Goal: Task Accomplishment & Management: Use online tool/utility

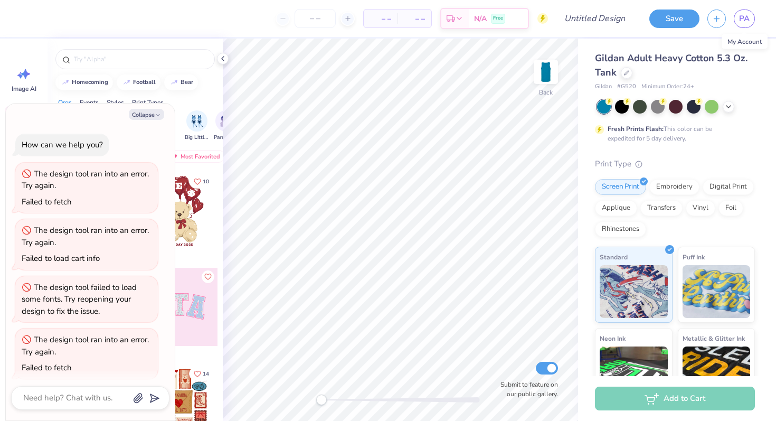
scroll to position [347, 0]
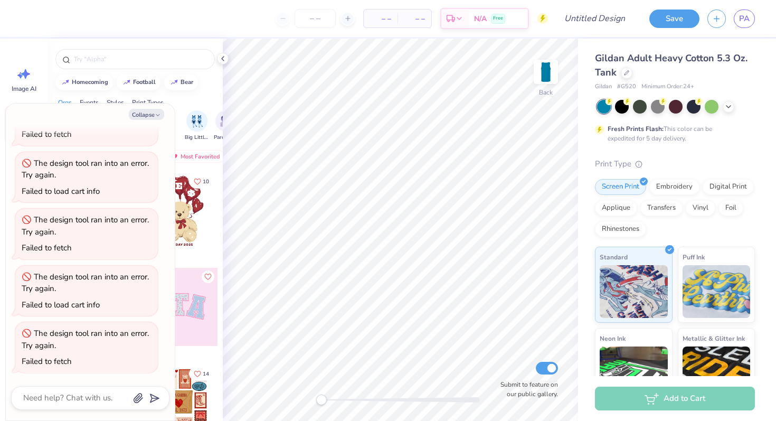
type textarea "x"
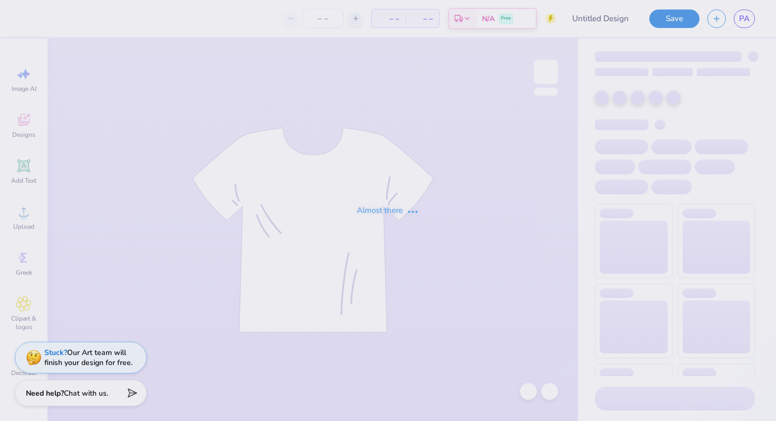
type input "SAE Parents weekend"
type input "50"
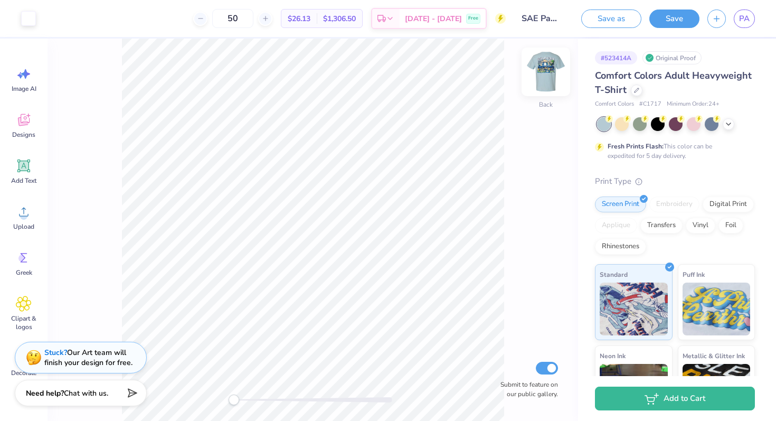
click at [550, 78] on img at bounding box center [546, 72] width 42 height 42
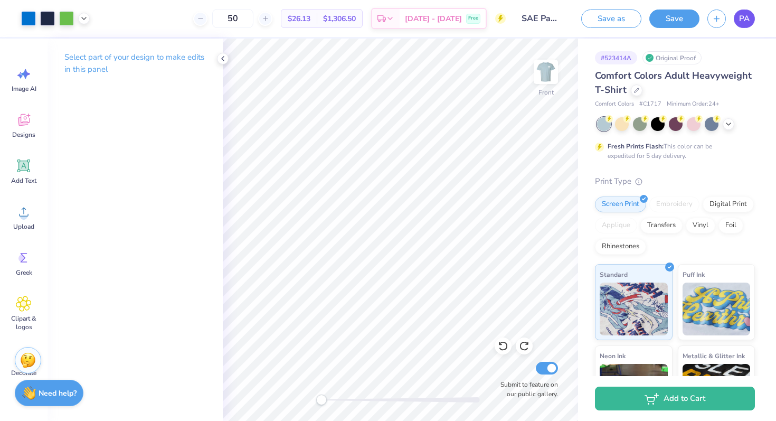
click at [743, 21] on span "PA" at bounding box center [744, 19] width 11 height 12
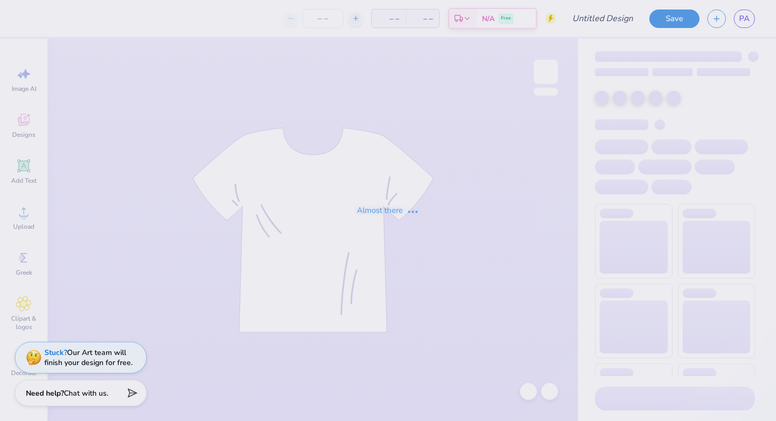
type input "SAE SPLASH 2025"
type input "125"
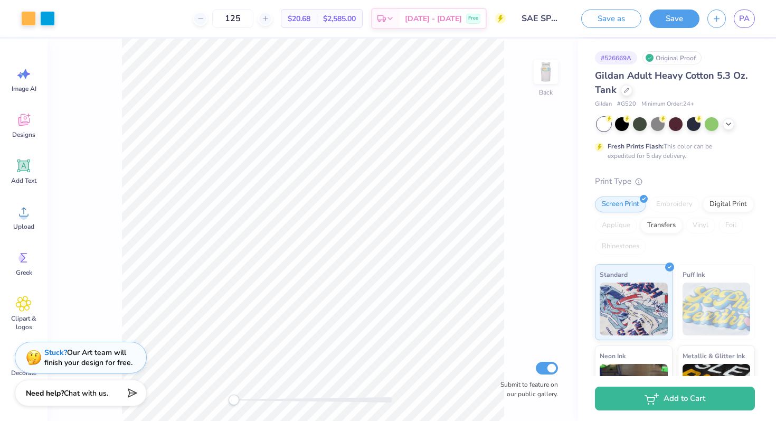
click at [551, 80] on img at bounding box center [545, 71] width 21 height 21
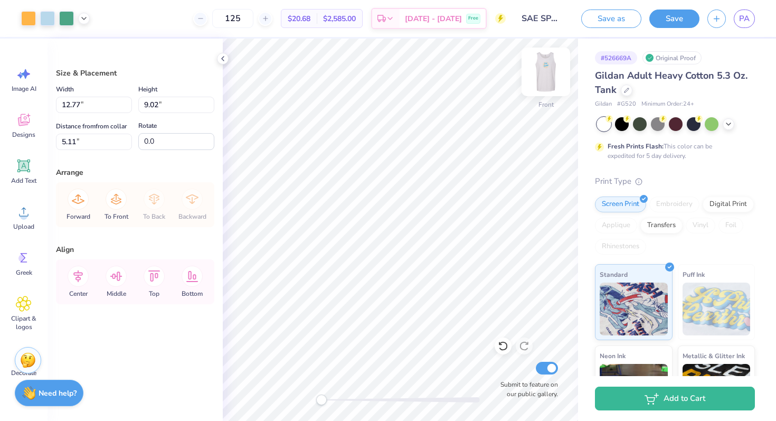
type input "12.77"
type input "9.02"
type input "5.11"
type input "8.83"
type input "1.78"
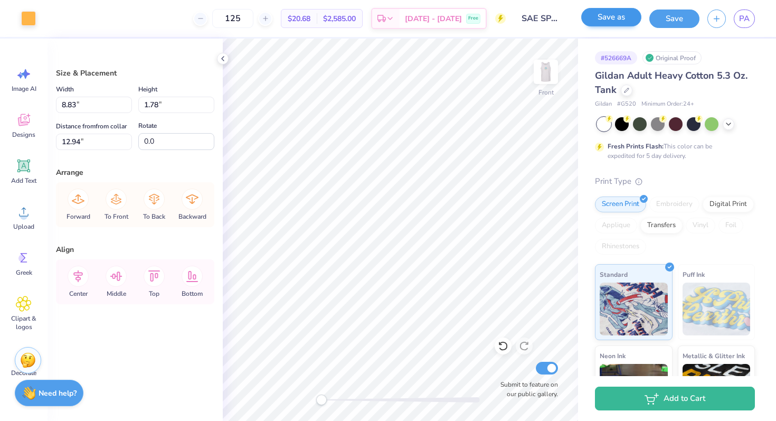
type input "12.94"
type input "7.30"
type input "1.47"
type input "13.00"
type input "13.15"
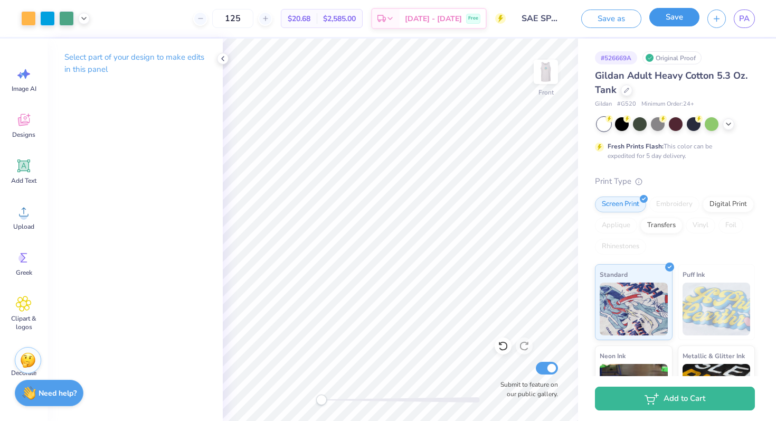
click at [672, 16] on button "Save" at bounding box center [674, 17] width 50 height 18
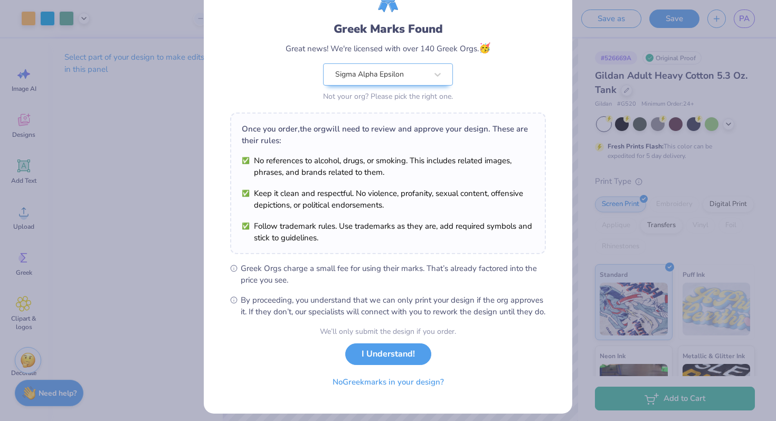
scroll to position [73, 0]
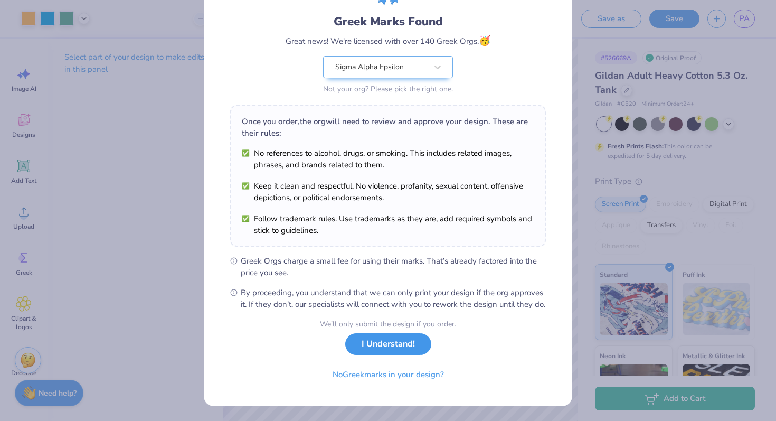
click at [375, 354] on button "I Understand!" at bounding box center [388, 344] width 86 height 22
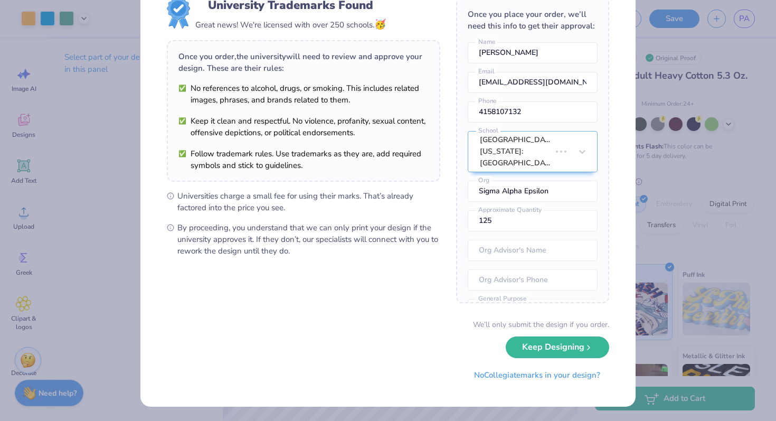
scroll to position [0, 0]
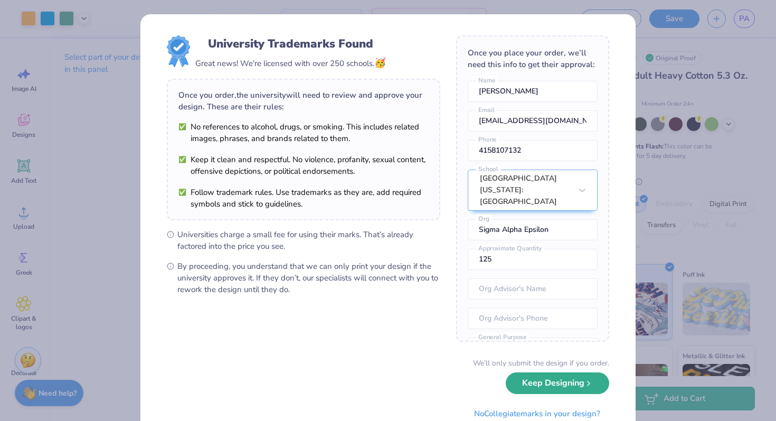
click at [560, 394] on div "We’ll only submit the design if you order. Keep Designing No Collegiate marks i…" at bounding box center [388, 390] width 442 height 67
click at [551, 383] on button "Keep Designing" at bounding box center [557, 383] width 103 height 22
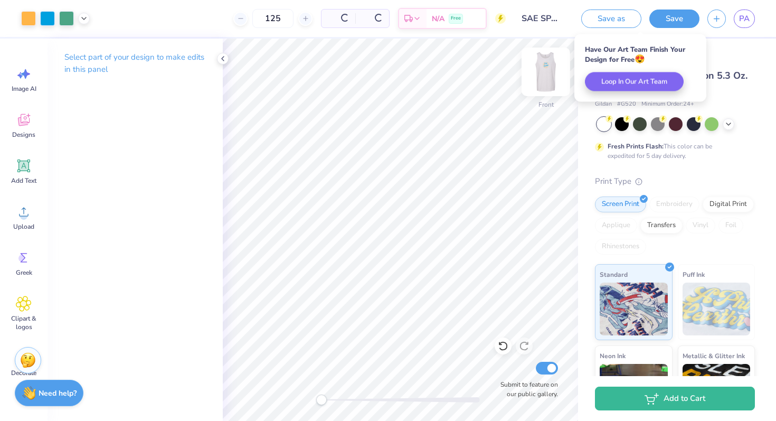
click at [547, 79] on img at bounding box center [546, 72] width 42 height 42
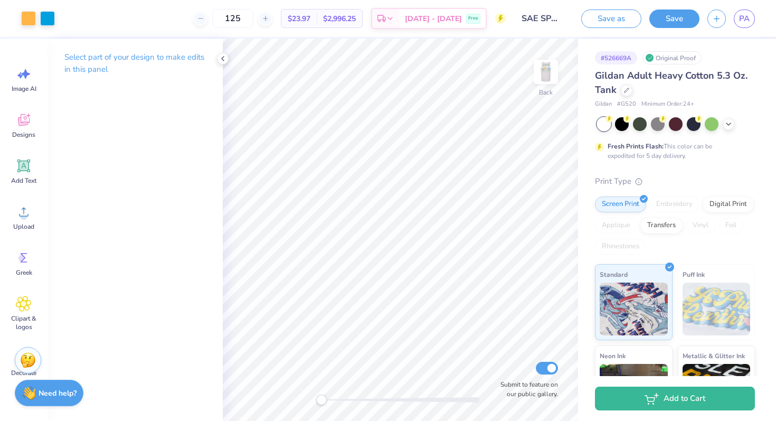
click at [547, 79] on img at bounding box center [545, 71] width 21 height 21
click at [551, 69] on img at bounding box center [546, 72] width 42 height 42
click at [553, 75] on img at bounding box center [546, 72] width 42 height 42
